Goal: Task Accomplishment & Management: Complete application form

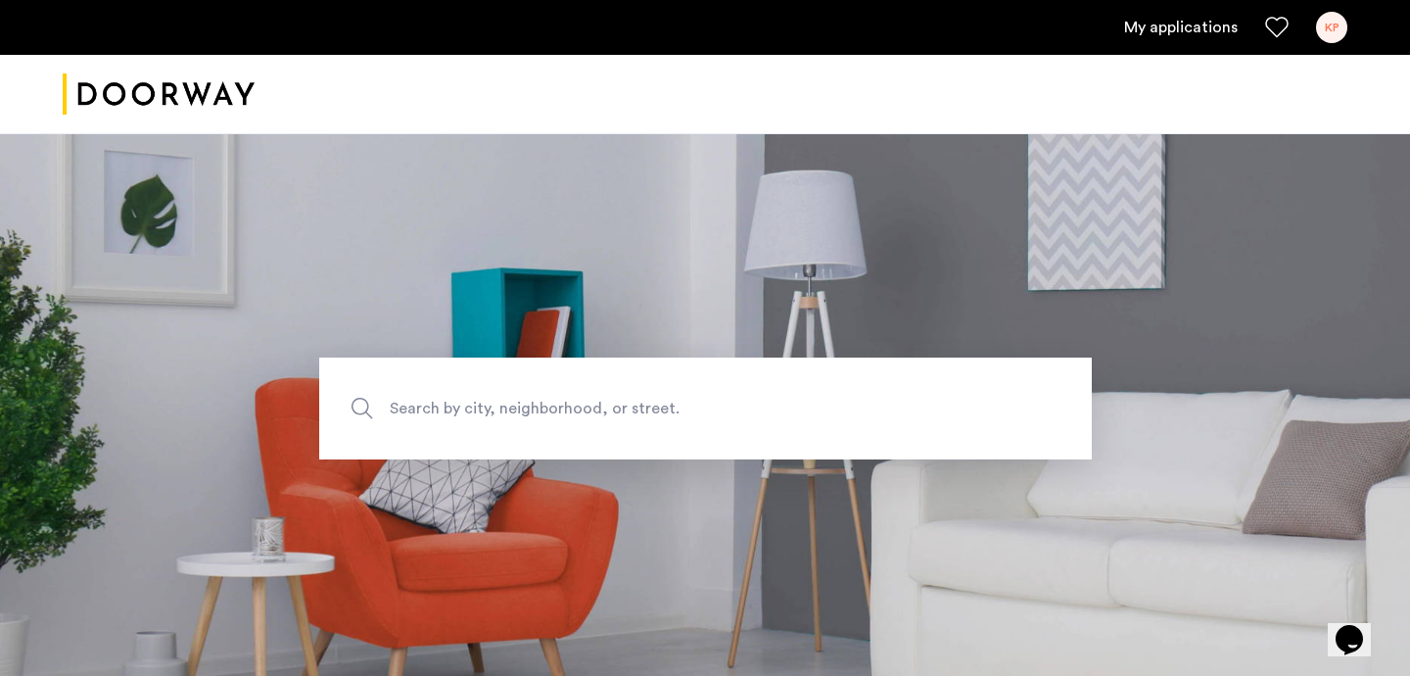
click at [1211, 31] on link "My applications" at bounding box center [1181, 28] width 114 height 24
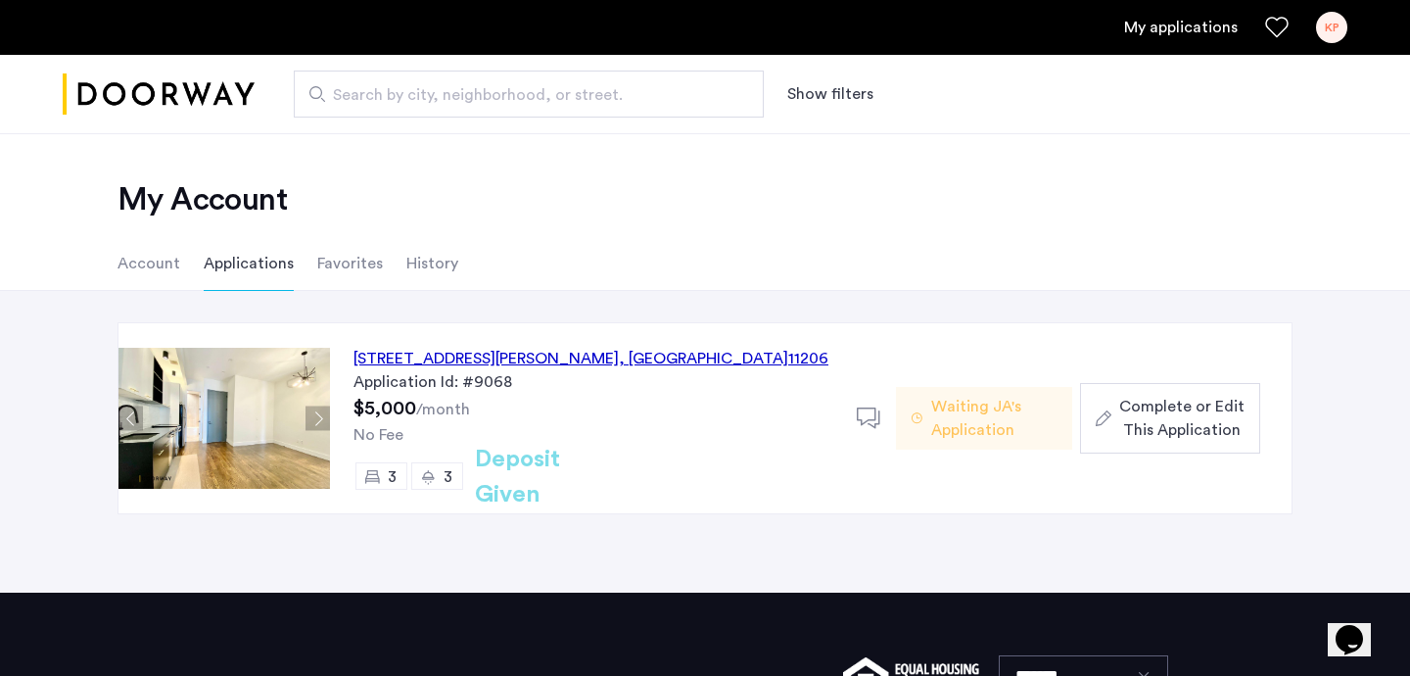
click at [405, 356] on div "[STREET_ADDRESS][PERSON_NAME]" at bounding box center [591, 359] width 475 height 24
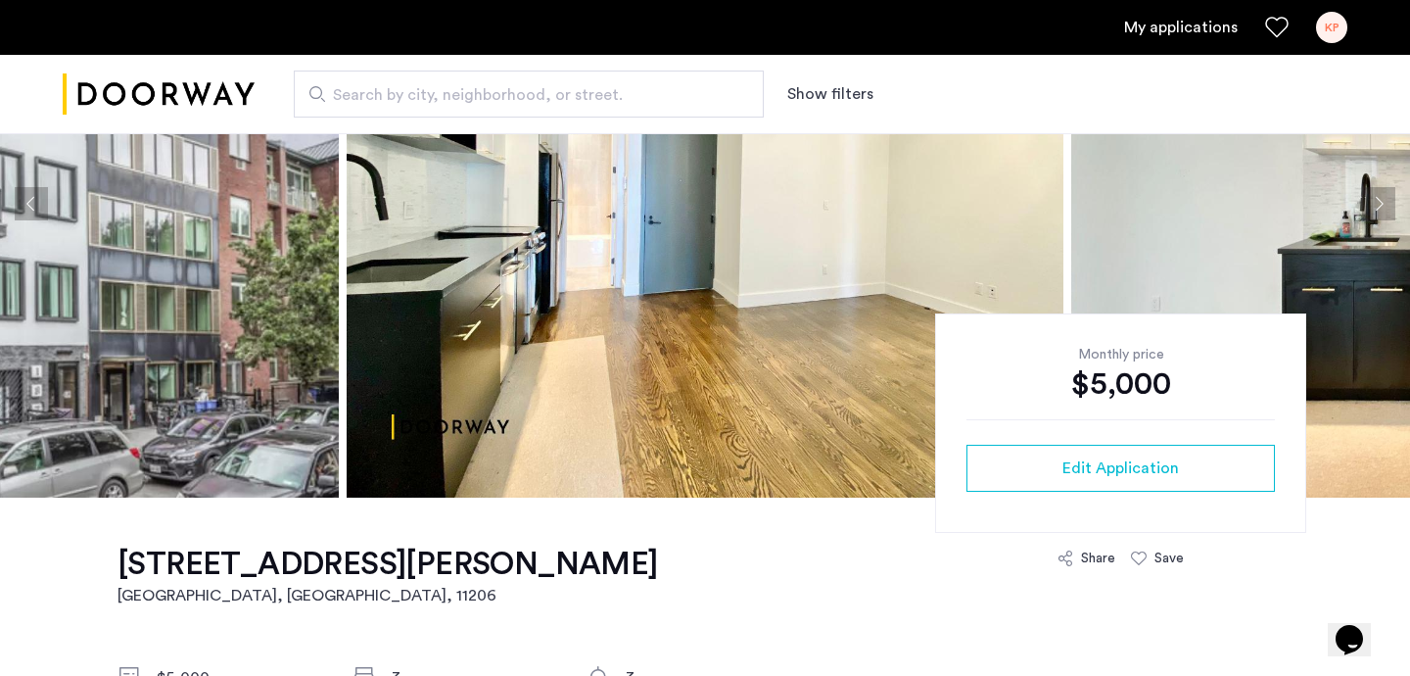
scroll to position [227, 0]
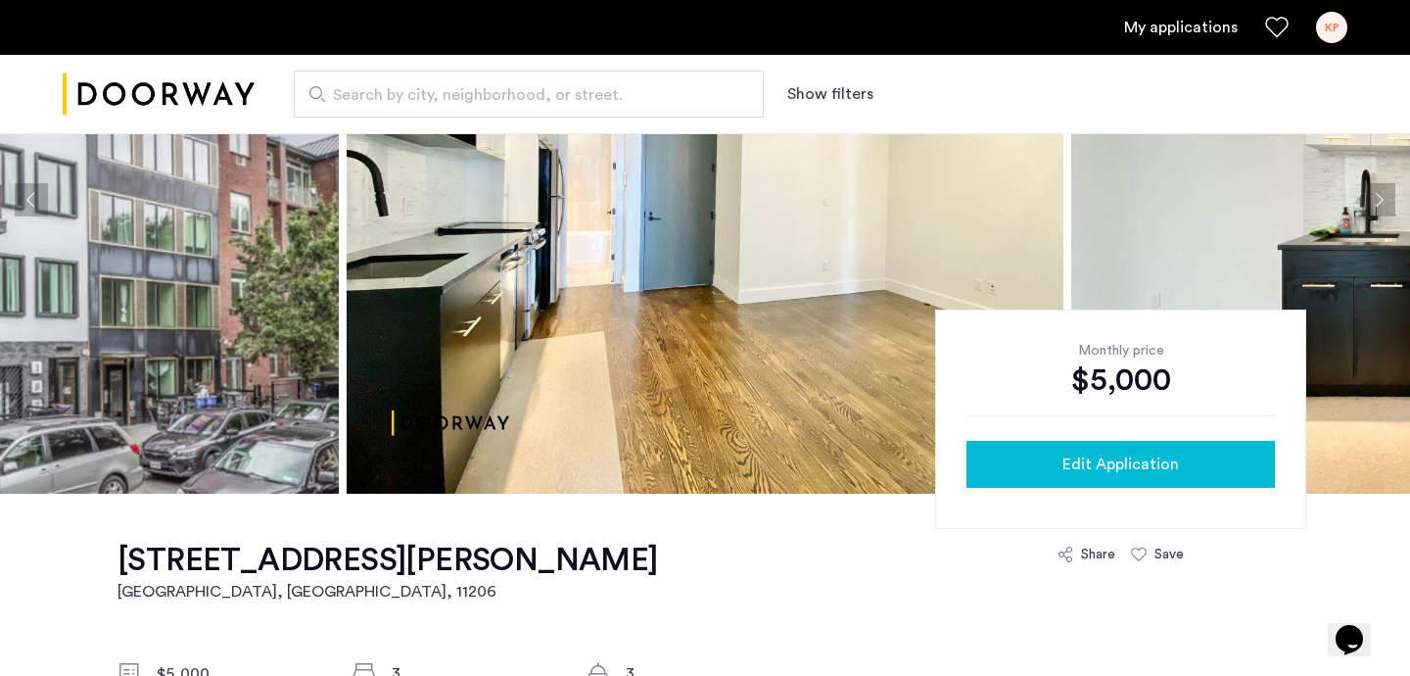
click at [1155, 443] on button "Edit Application" at bounding box center [1121, 464] width 309 height 47
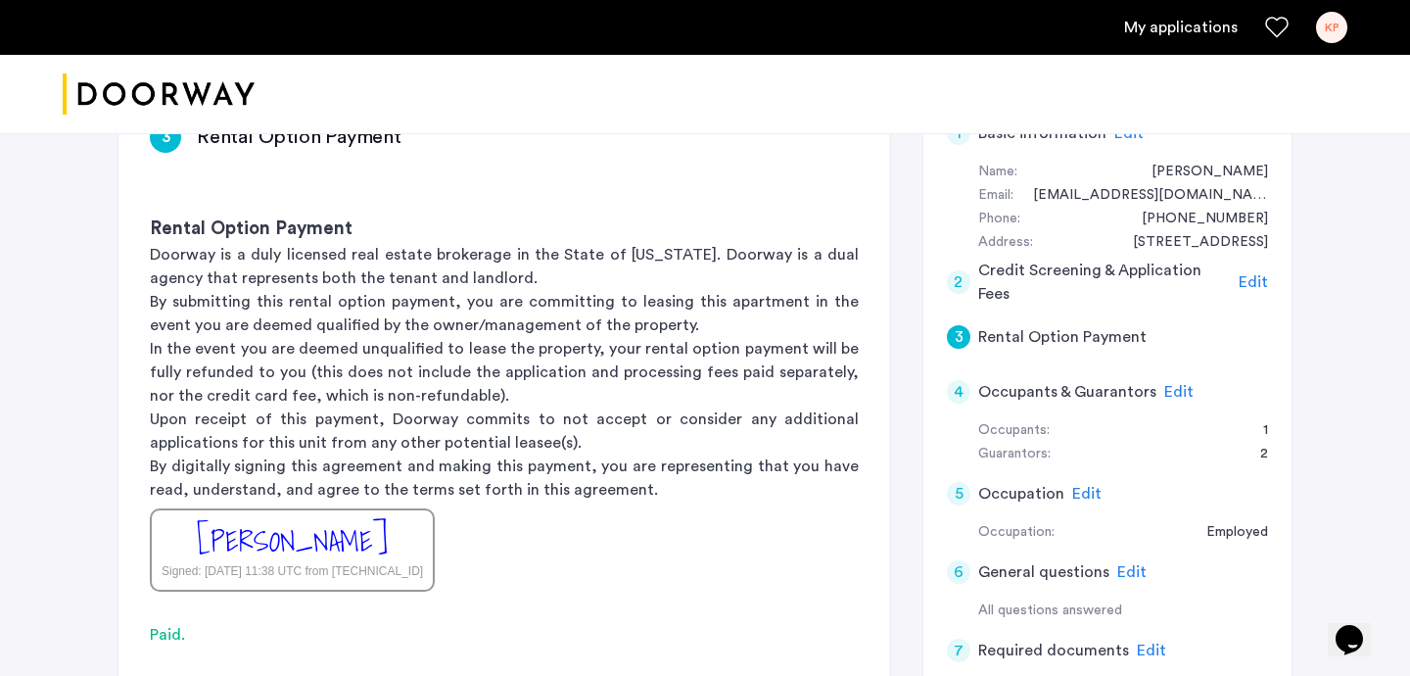
scroll to position [181, 0]
